Goal: Information Seeking & Learning: Learn about a topic

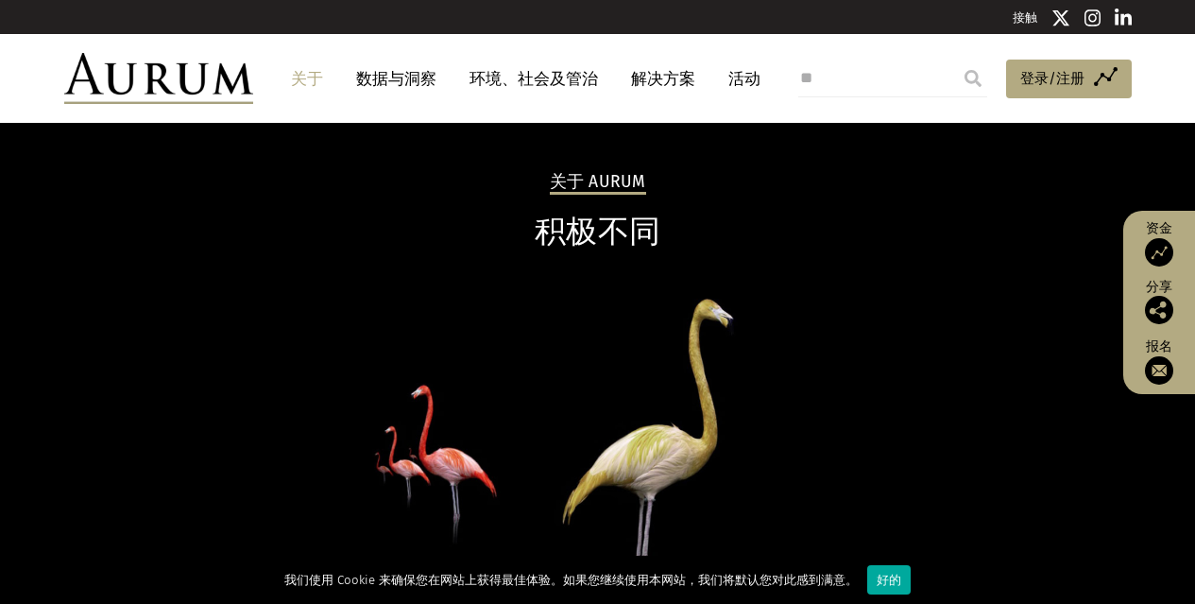
click at [477, 41] on header "关于 数据与洞察 环境、社会及管治 解决方案 活动 获取资金 登录/注册 登出 偏好设置" at bounding box center [597, 78] width 1195 height 89
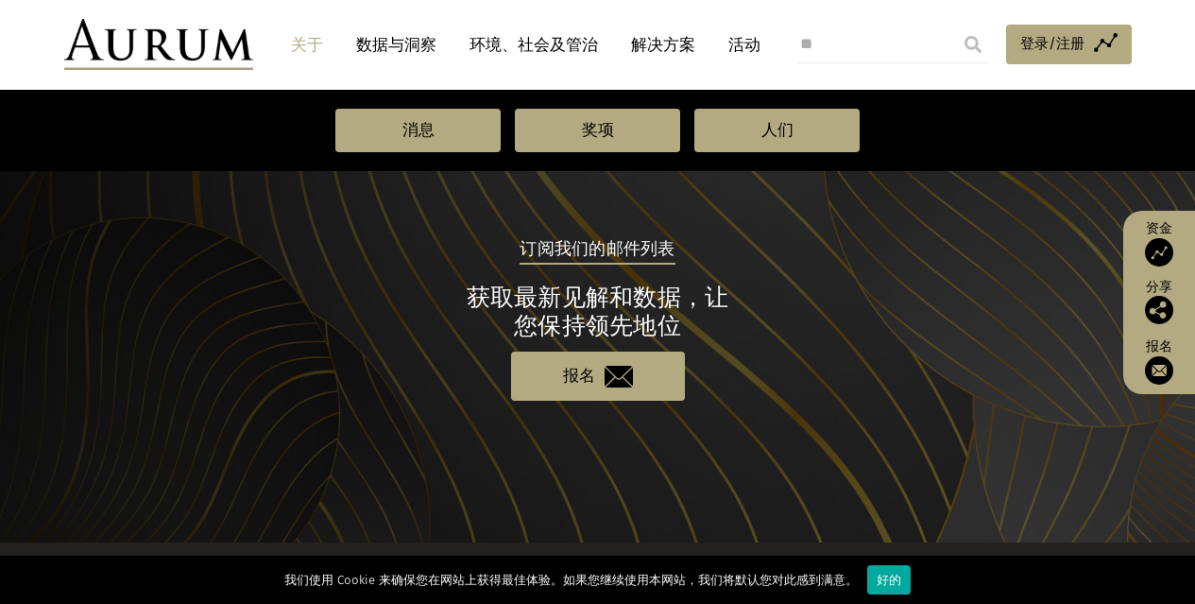
scroll to position [1881, 0]
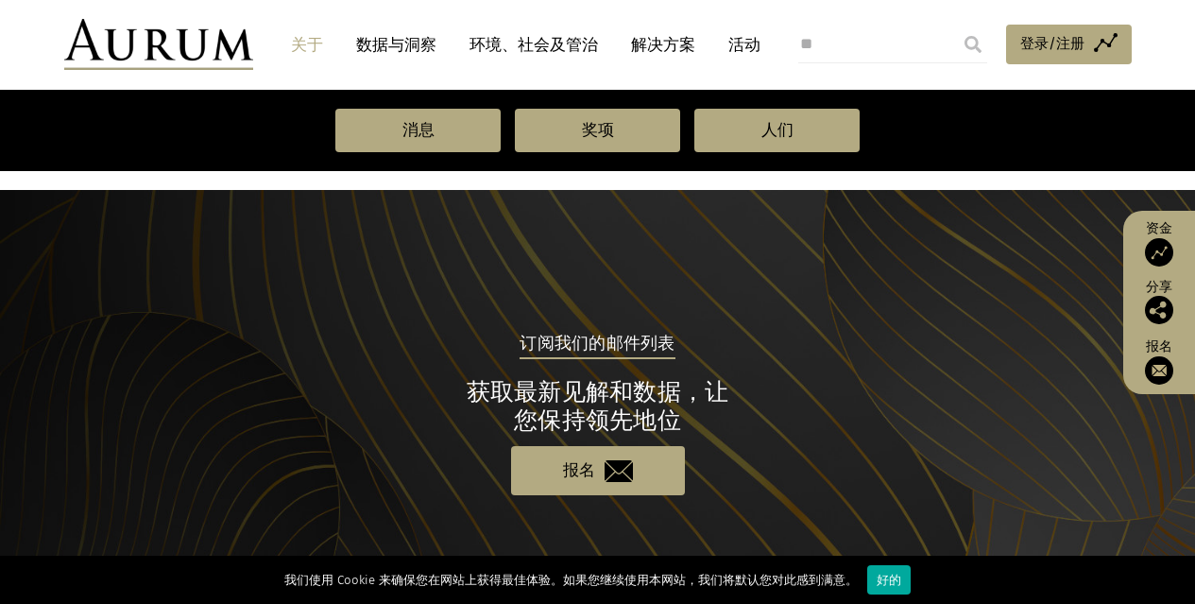
click at [305, 33] on link "关于" at bounding box center [306, 44] width 51 height 35
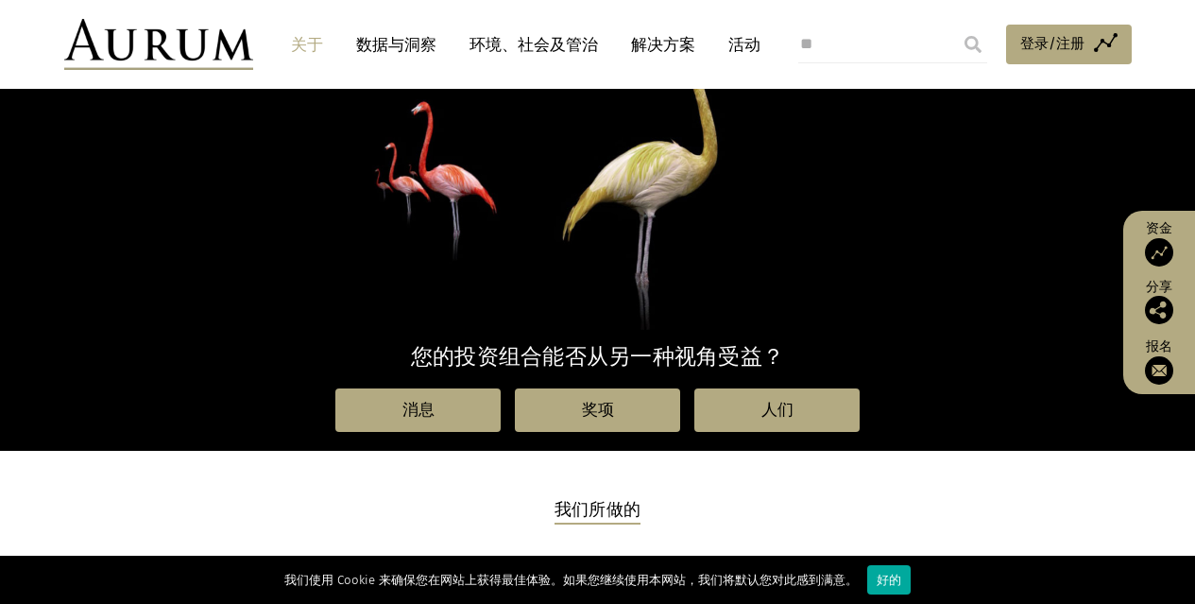
scroll to position [378, 0]
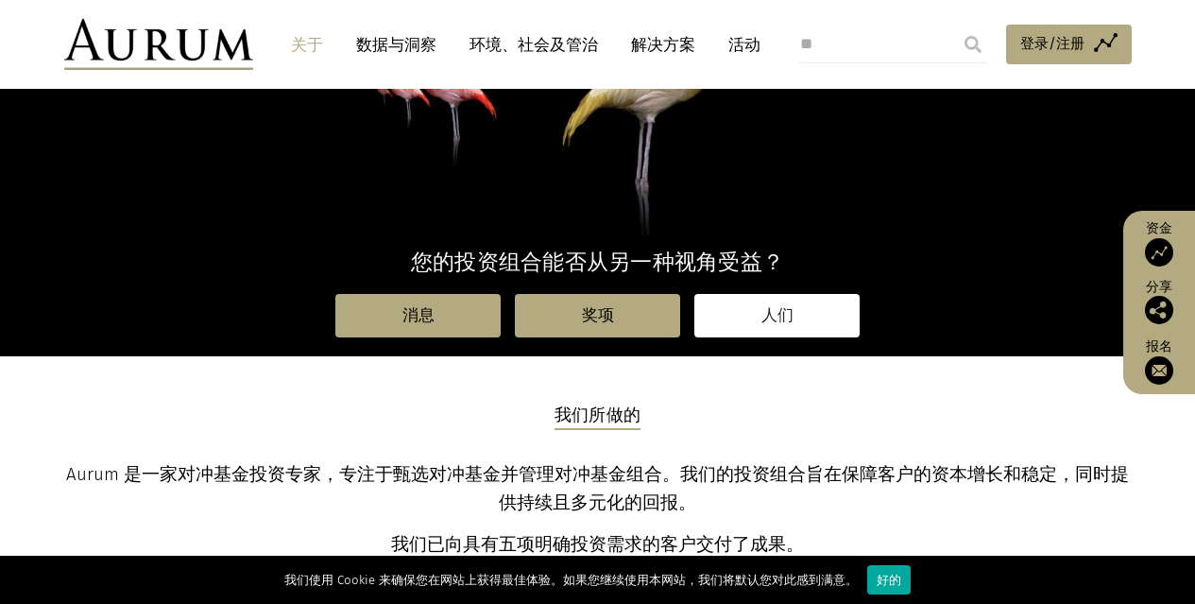
click at [762, 324] on font "人们" at bounding box center [777, 315] width 32 height 18
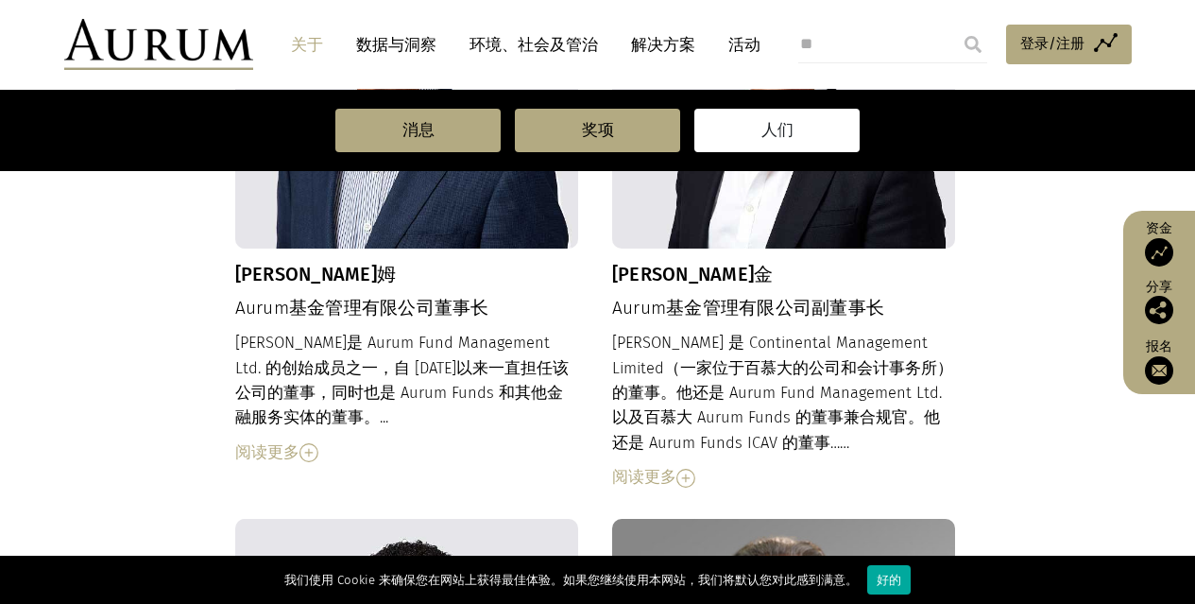
scroll to position [850, 0]
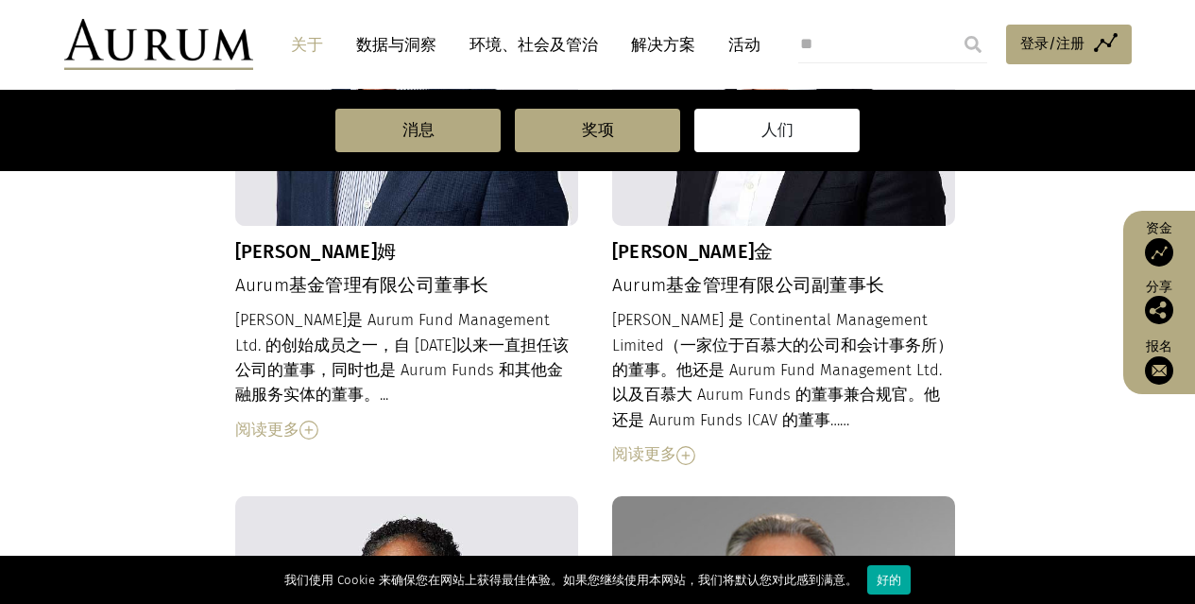
click at [638, 456] on font "阅读更多" at bounding box center [644, 454] width 64 height 18
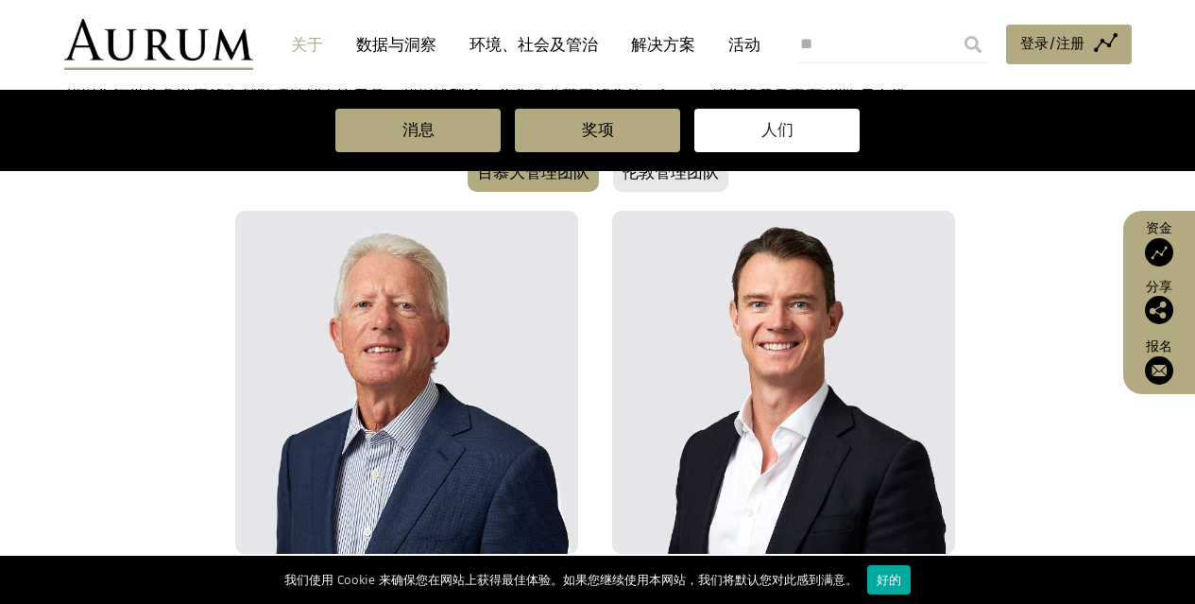
scroll to position [502, 0]
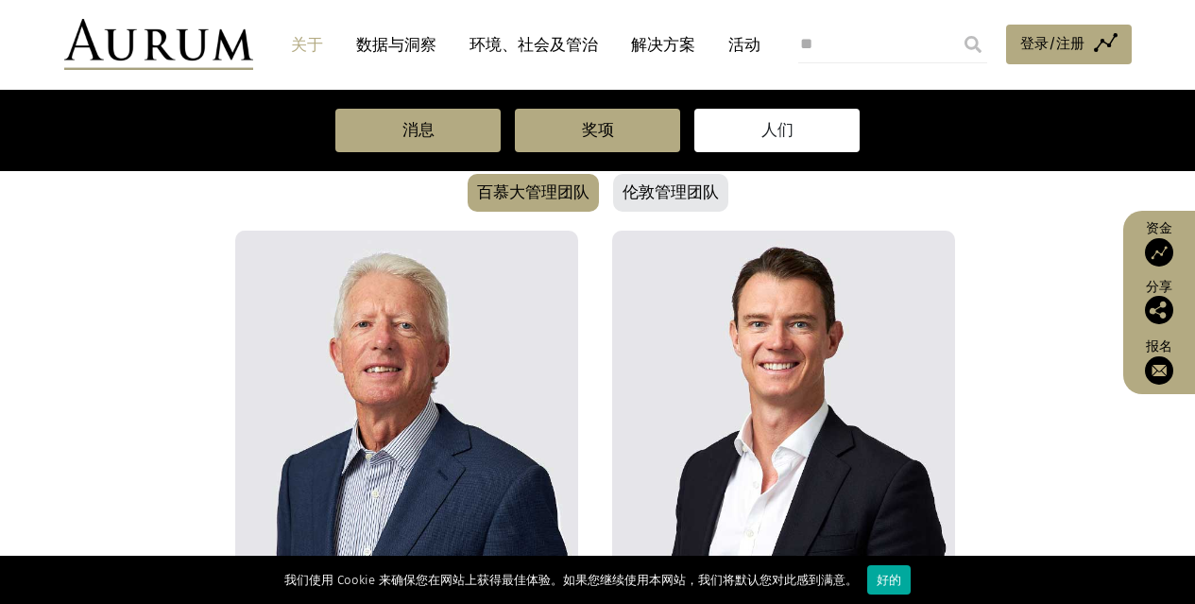
click at [759, 331] on img at bounding box center [784, 402] width 344 height 344
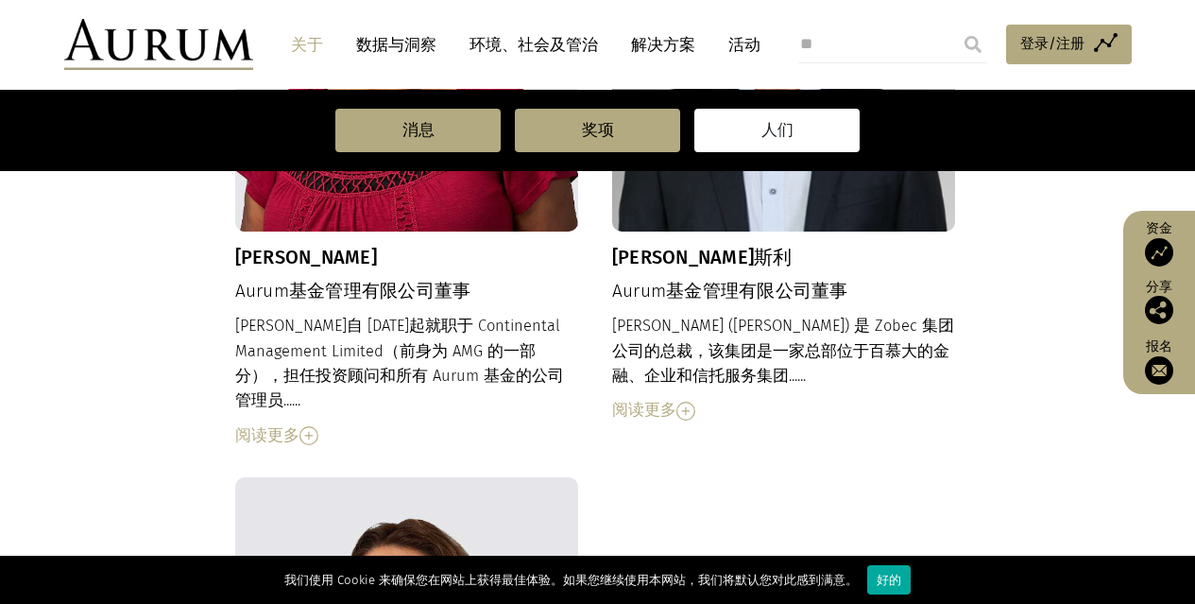
scroll to position [1825, 0]
